Goal: Information Seeking & Learning: Learn about a topic

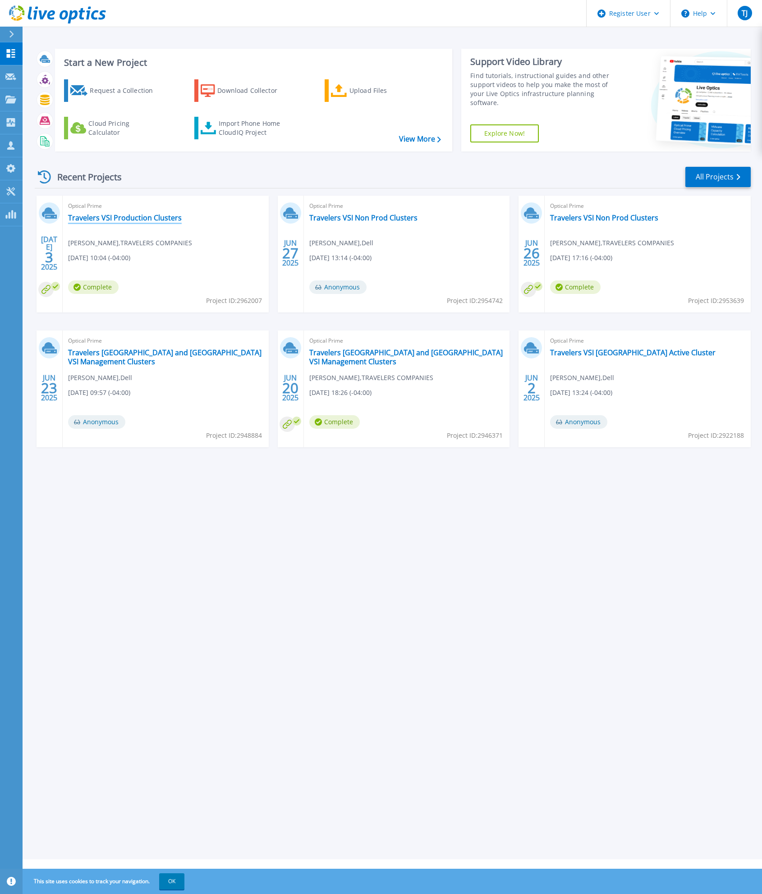
click at [122, 217] on link "Travelers VSI Production Clusters" at bounding box center [125, 217] width 114 height 9
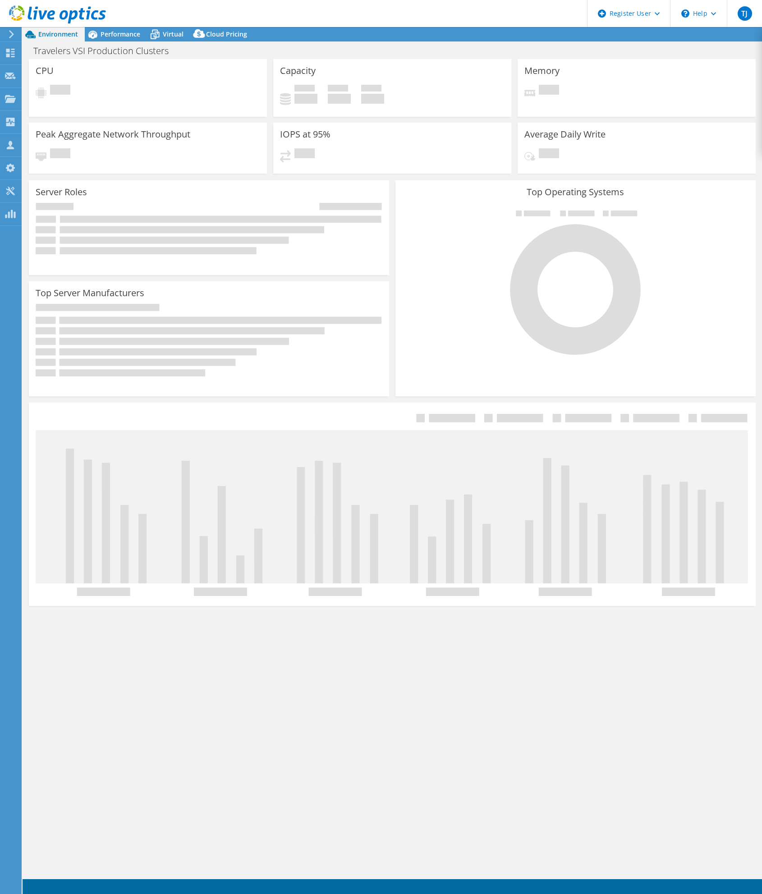
select select "USD"
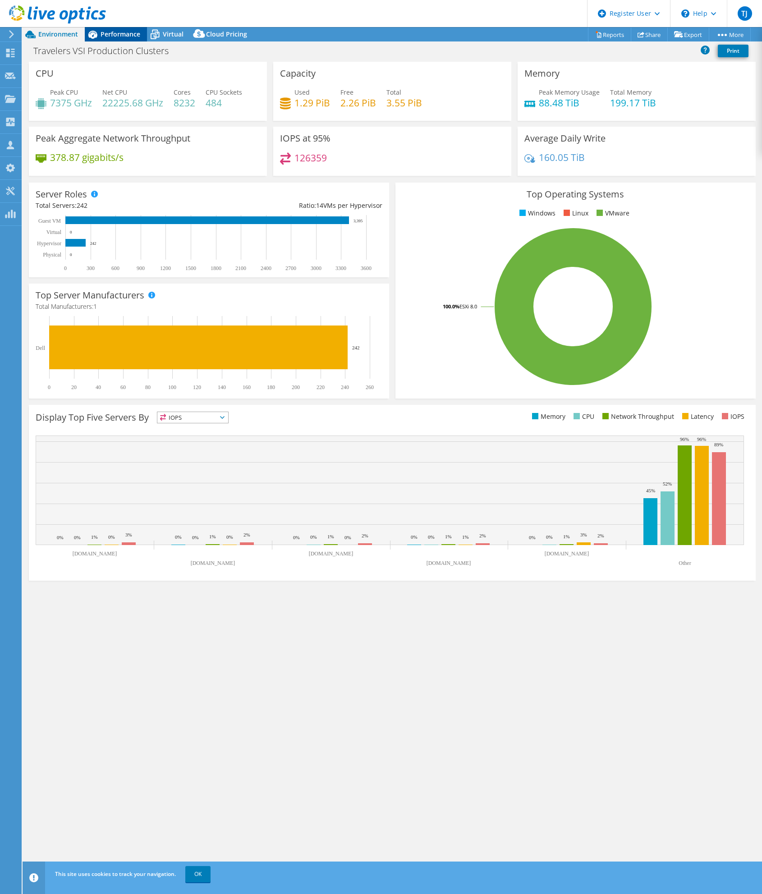
click at [106, 33] on span "Performance" at bounding box center [120, 34] width 40 height 9
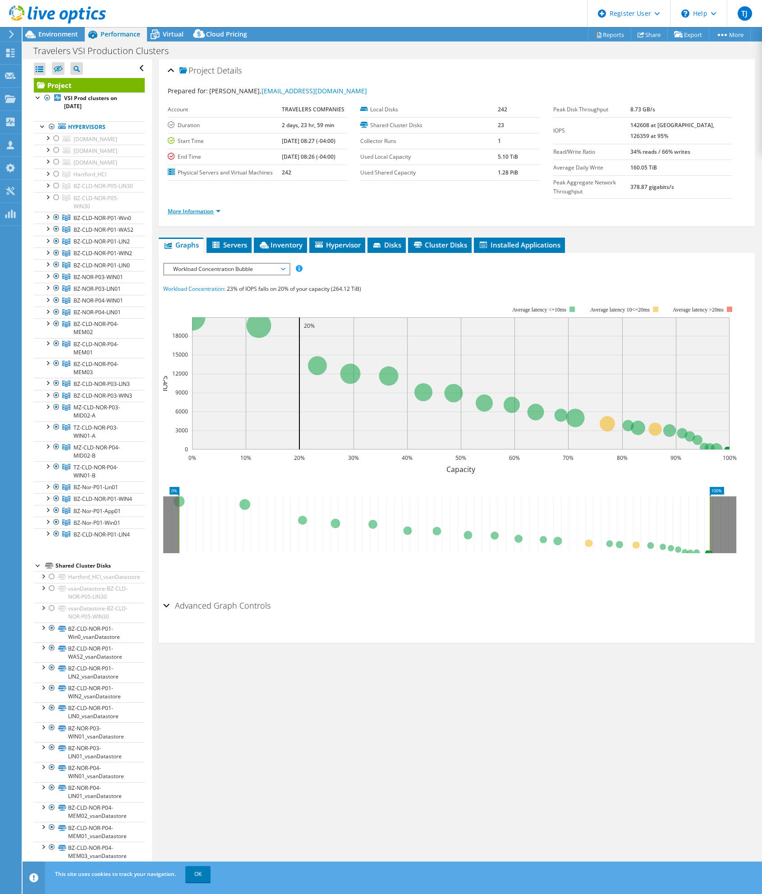
click at [205, 213] on link "More Information" at bounding box center [194, 211] width 53 height 8
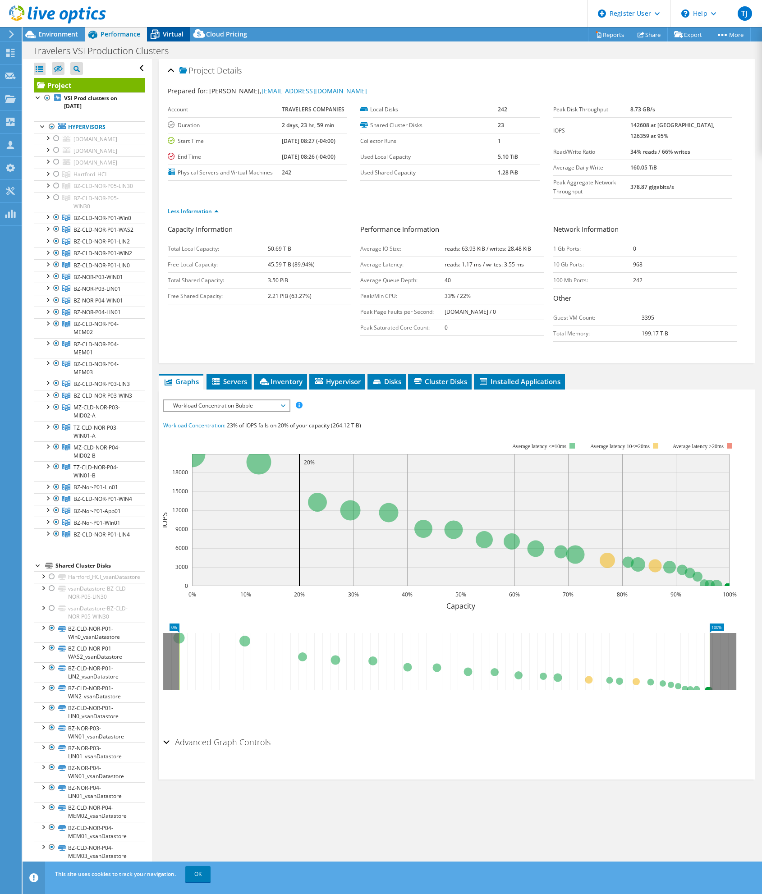
click at [176, 35] on span "Virtual" at bounding box center [173, 34] width 21 height 9
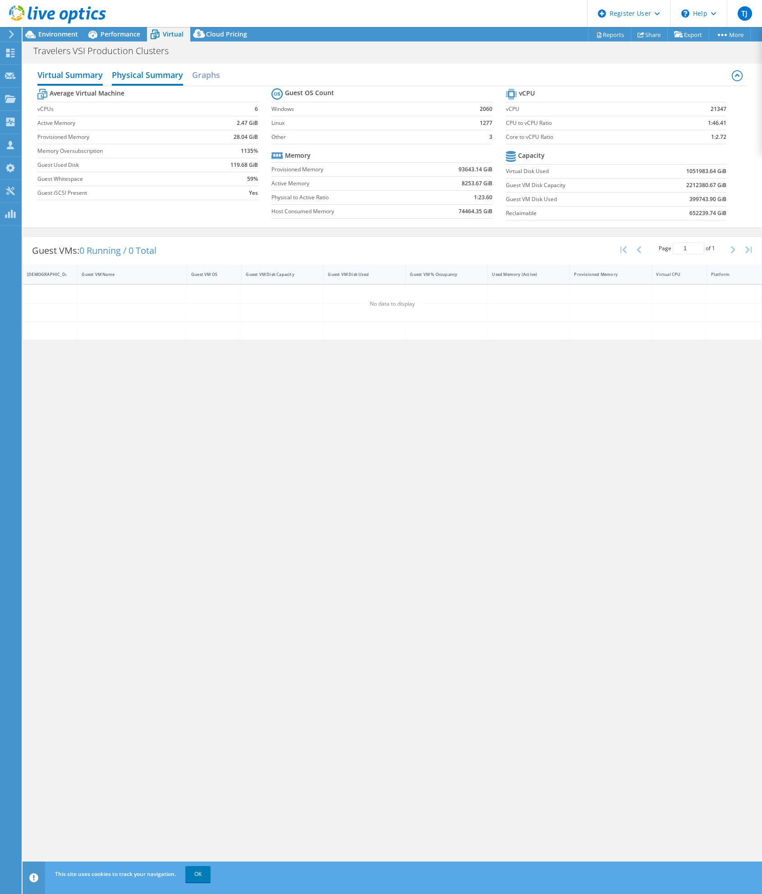
click at [150, 79] on h2 "Physical Summary" at bounding box center [147, 76] width 71 height 20
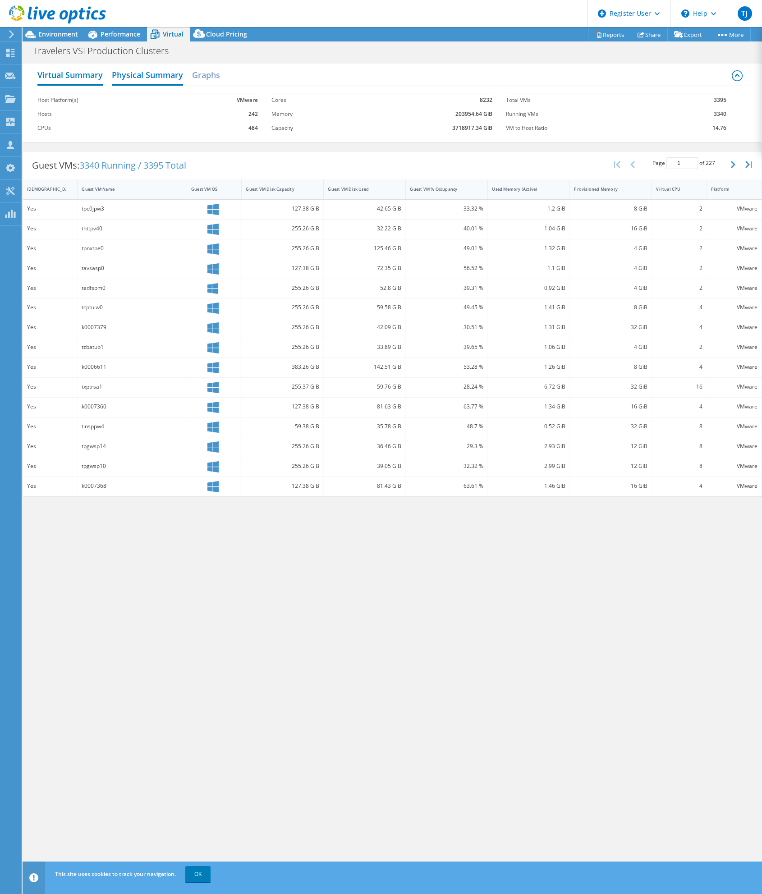
click at [96, 76] on h2 "Virtual Summary" at bounding box center [69, 76] width 65 height 20
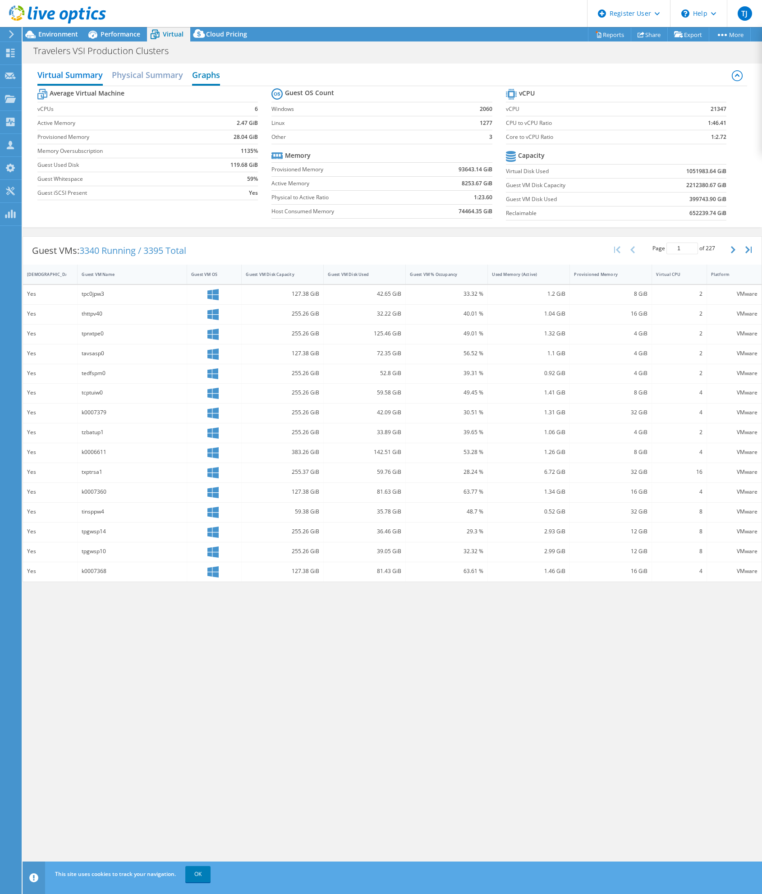
click at [206, 74] on h2 "Graphs" at bounding box center [206, 76] width 28 height 20
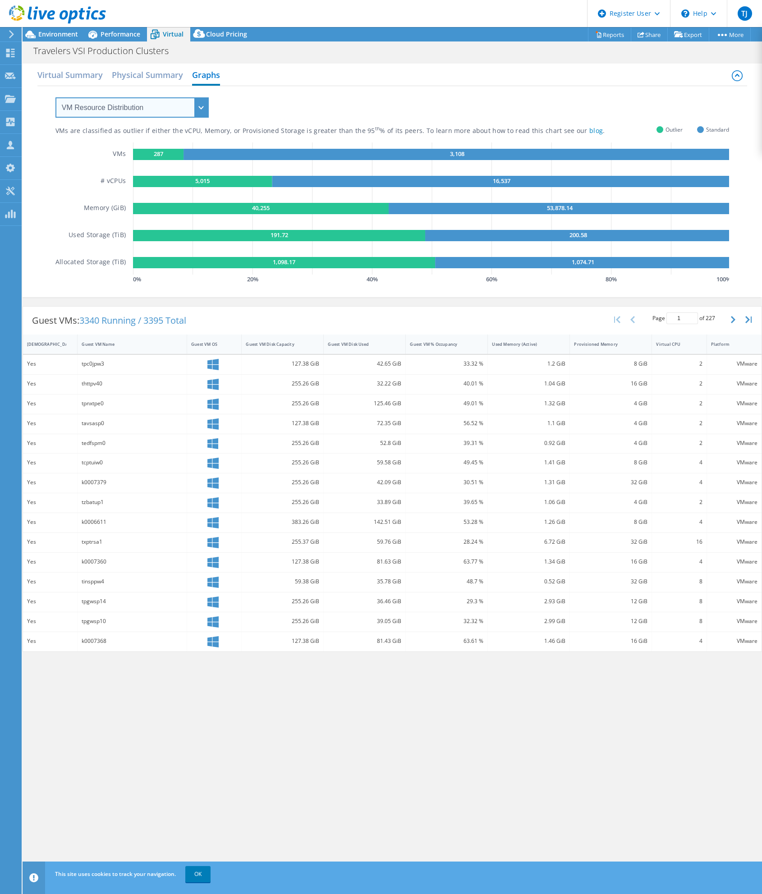
click at [155, 112] on select "VM Resource Distribution Provisioning Contrast Over Provisioning" at bounding box center [131, 107] width 153 height 20
select select "Provisioning Contrast"
click at [55, 97] on select "VM Resource Distribution Provisioning Contrast Over Provisioning" at bounding box center [131, 107] width 153 height 20
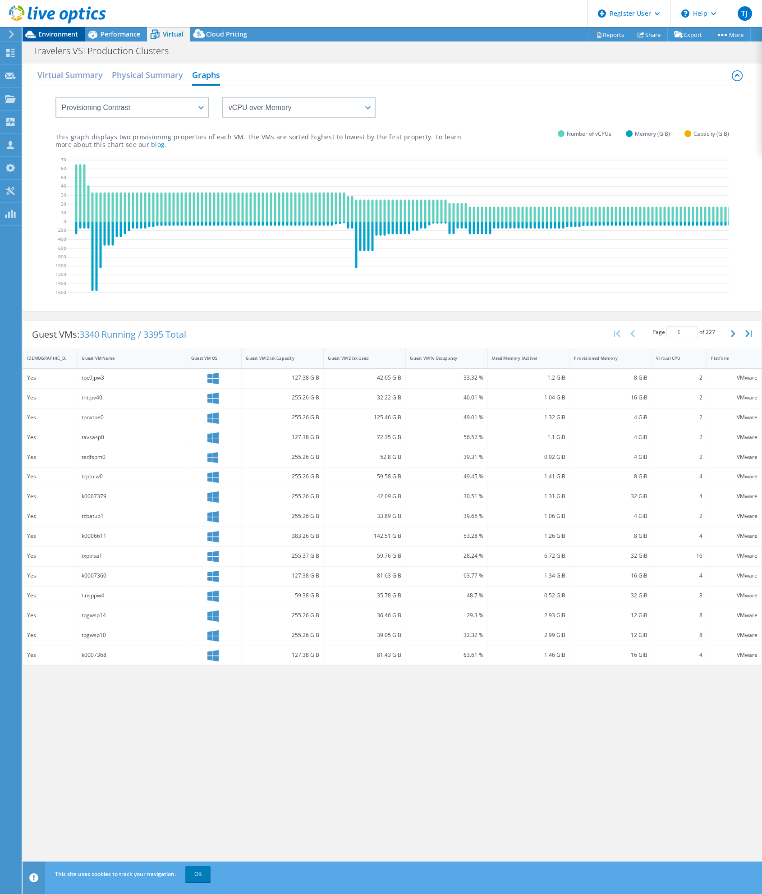
click at [62, 36] on span "Environment" at bounding box center [58, 34] width 40 height 9
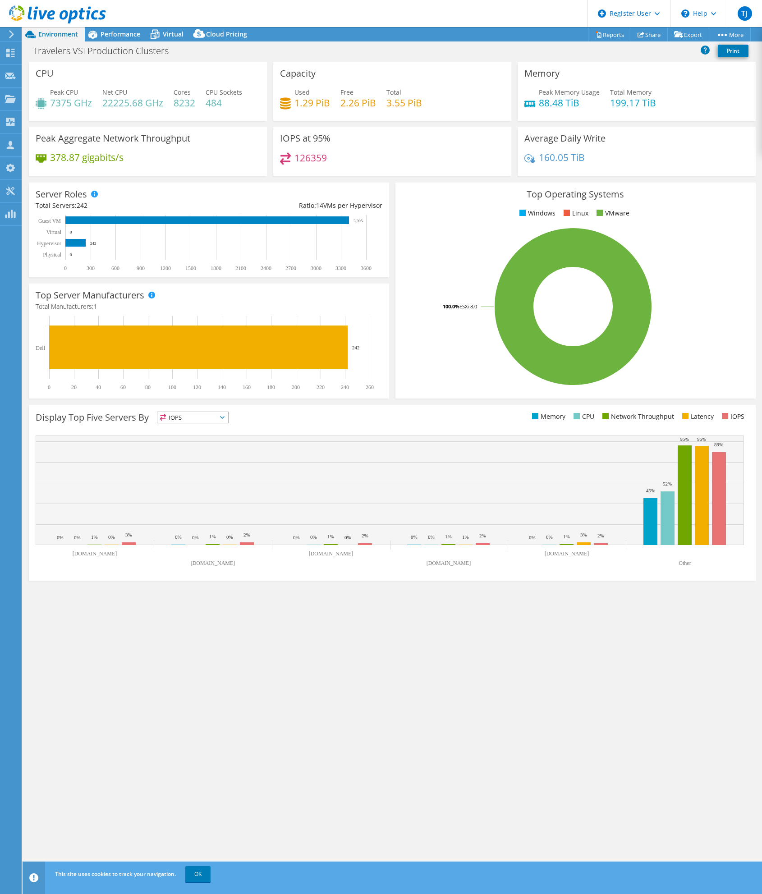
click at [205, 415] on span "IOPS" at bounding box center [192, 417] width 71 height 11
click at [115, 36] on span "Performance" at bounding box center [120, 34] width 40 height 9
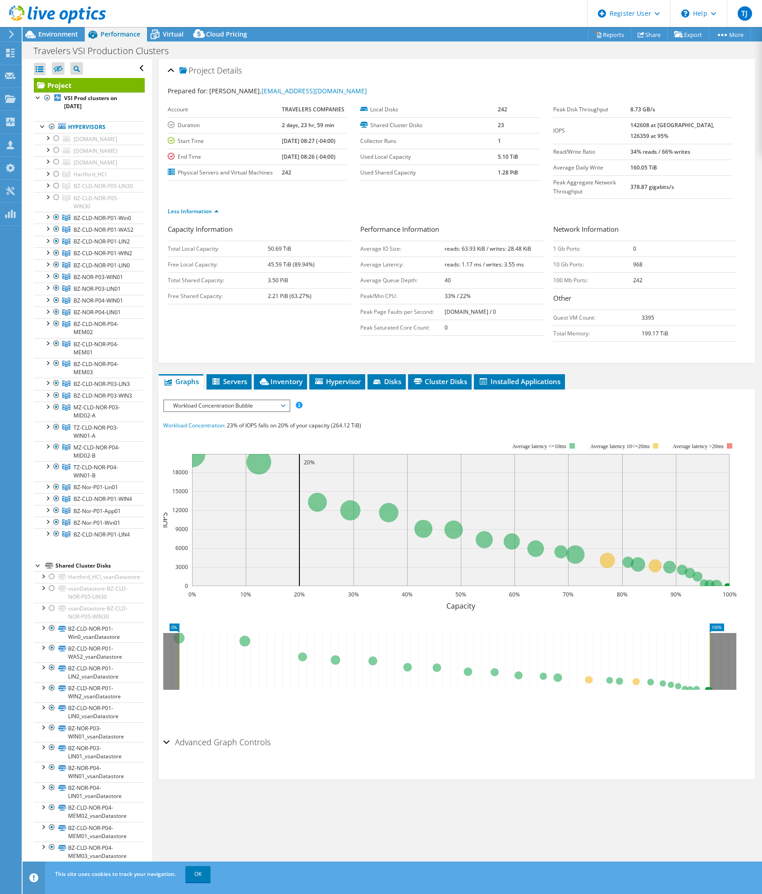
click at [255, 406] on span "Workload Concentration Bubble" at bounding box center [227, 405] width 116 height 11
click at [230, 483] on li "Memory" at bounding box center [226, 481] width 125 height 11
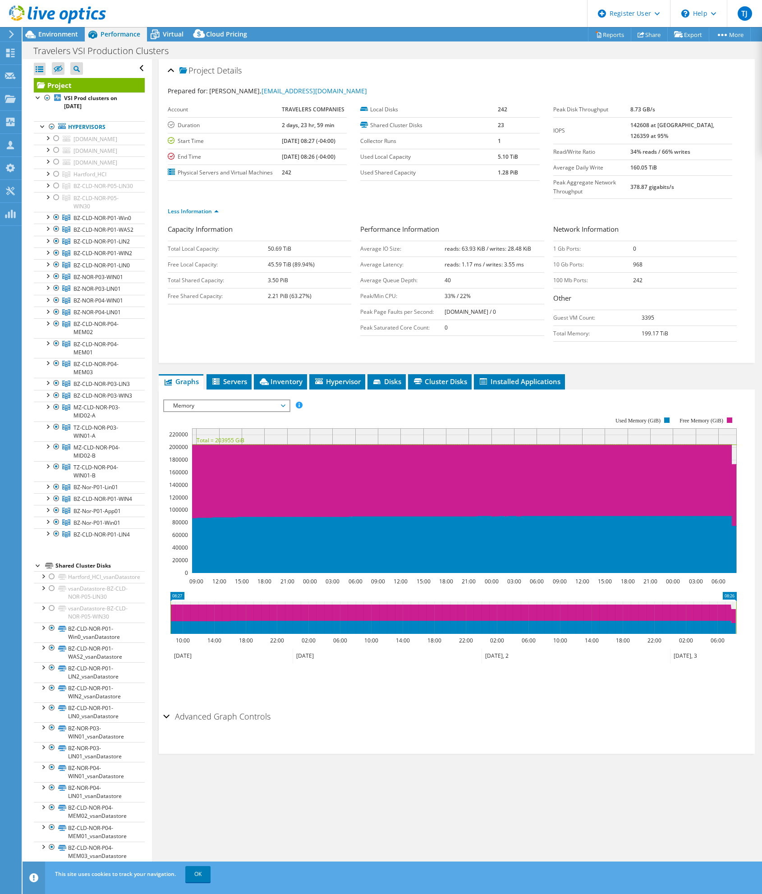
click at [216, 717] on h2 "Advanced Graph Controls" at bounding box center [216, 716] width 107 height 18
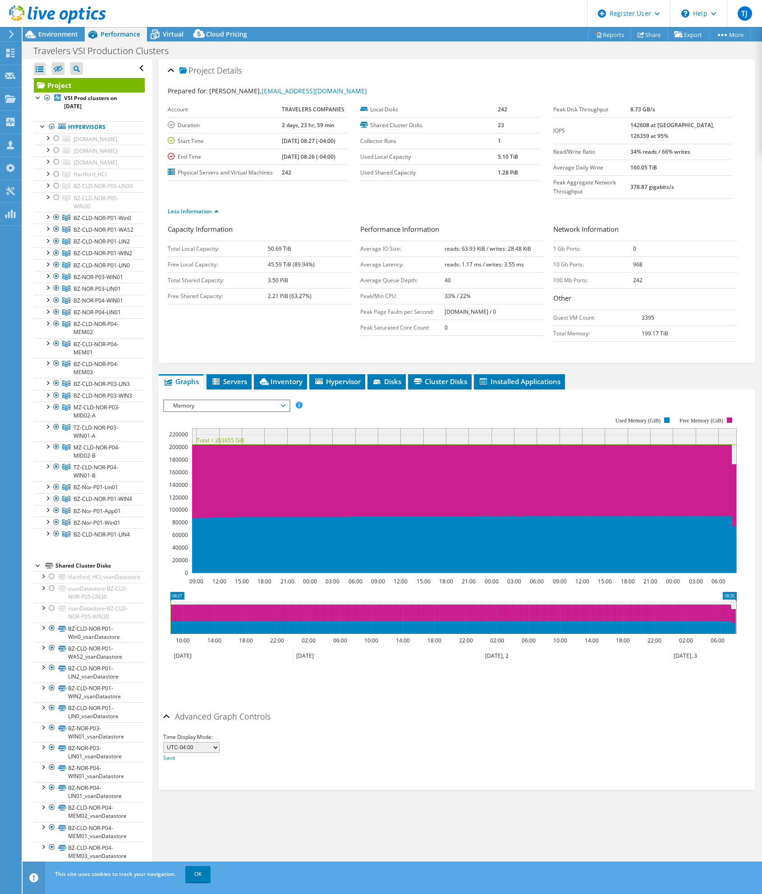
click at [216, 717] on h2 "Advanced Graph Controls" at bounding box center [216, 716] width 107 height 18
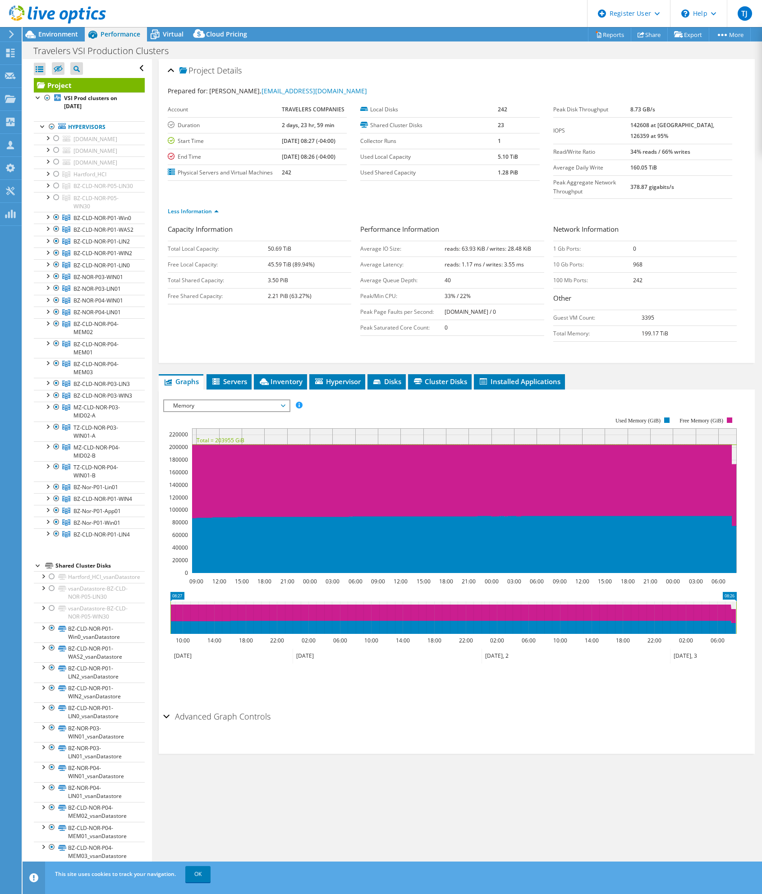
click at [428, 22] on header "TJ Dell User Tom Jurchak [EMAIL_ADDRESS][PERSON_NAME][DOMAIN_NAME] Dell My Prof…" at bounding box center [381, 13] width 762 height 27
